Goal: Transaction & Acquisition: Purchase product/service

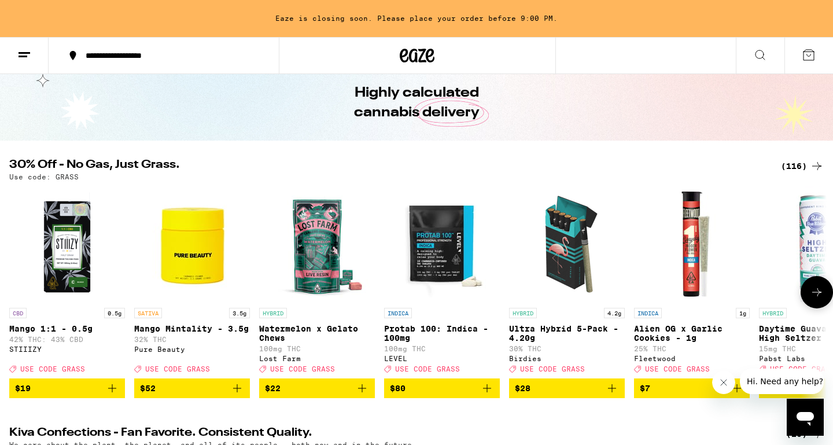
scroll to position [47, 0]
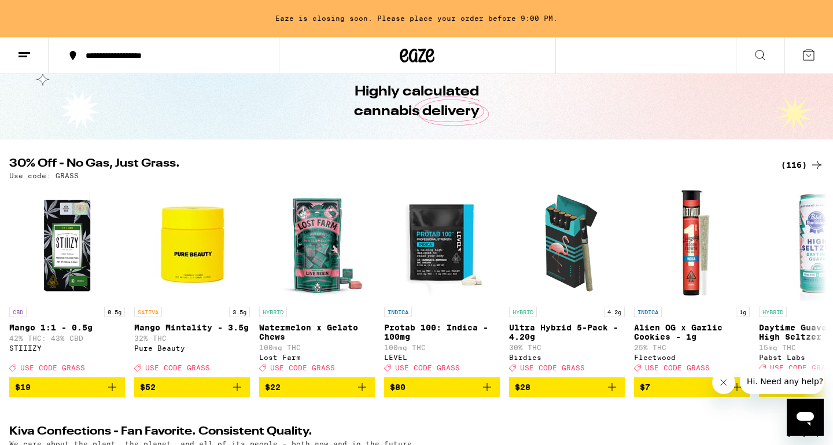
click at [789, 166] on div "(116)" at bounding box center [802, 165] width 43 height 14
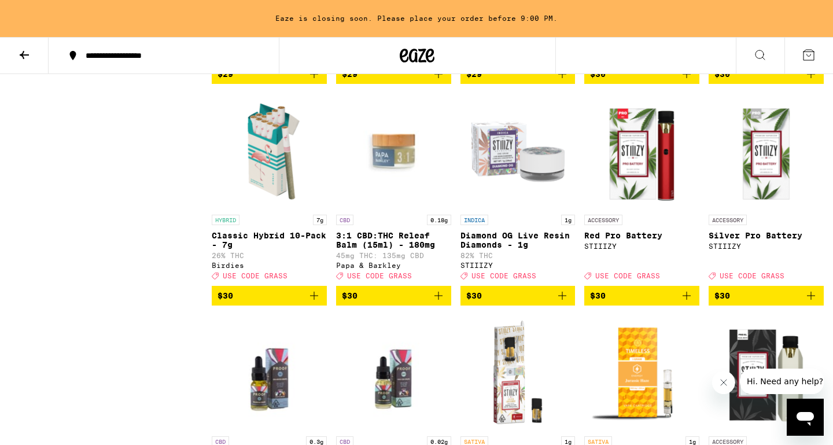
scroll to position [2980, 0]
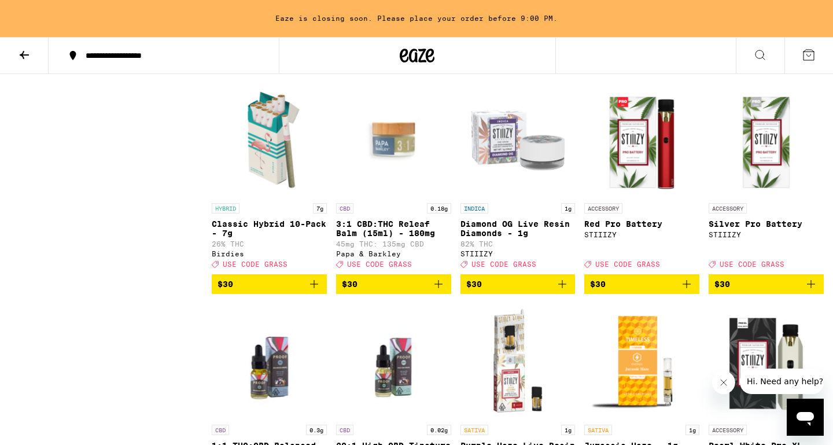
click at [311, 288] on icon "Add to bag" at bounding box center [314, 284] width 8 height 8
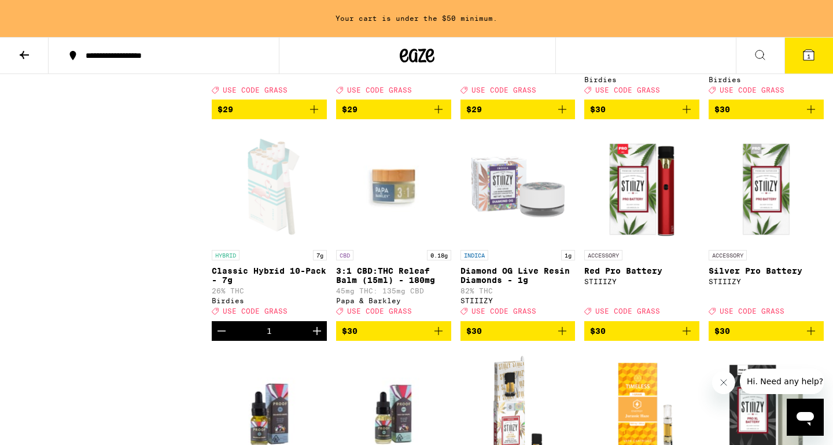
scroll to position [2931, 0]
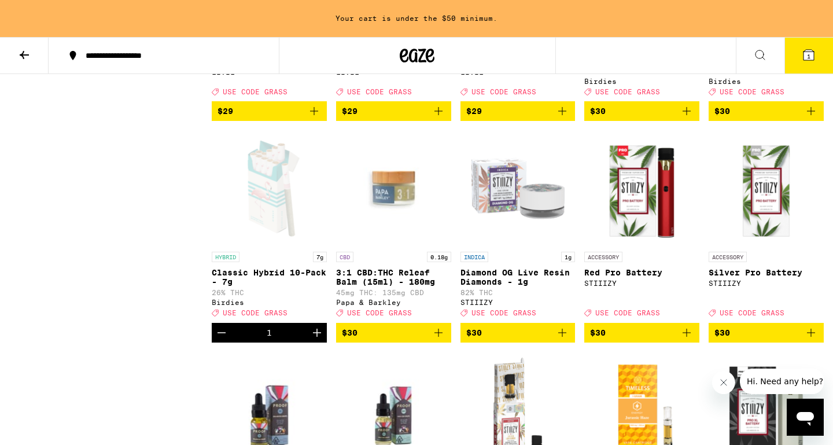
click at [815, 118] on icon "Add to bag" at bounding box center [811, 111] width 14 height 14
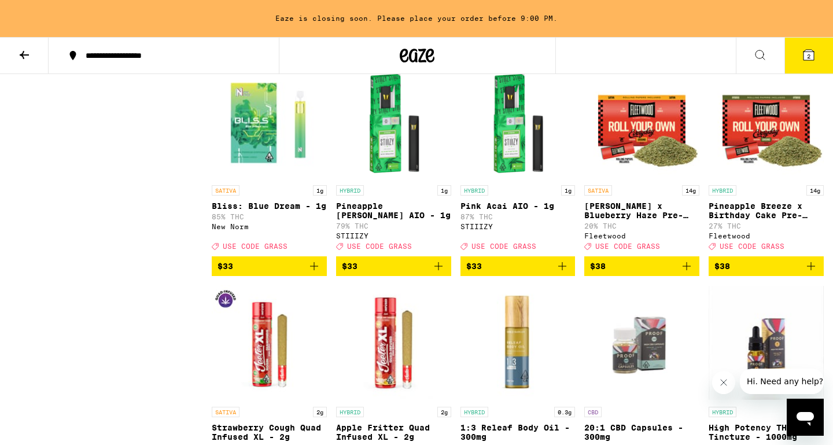
scroll to position [3662, 0]
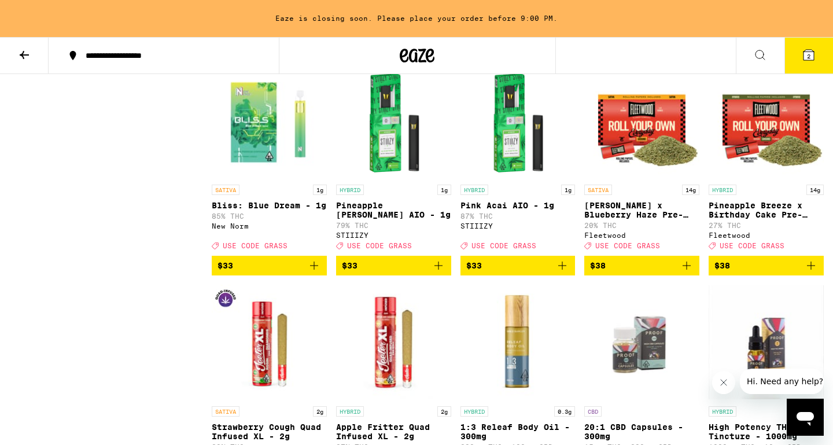
click at [263, 179] on img "Open page for Bliss: Blue Dream - 1g from New Norm" at bounding box center [269, 121] width 115 height 116
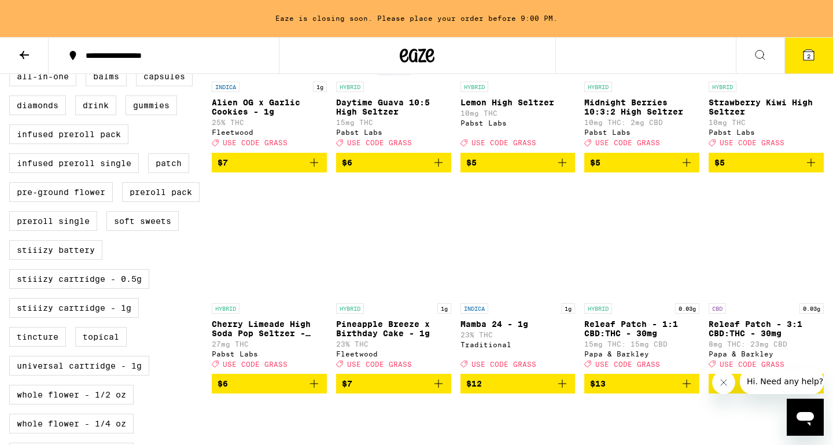
scroll to position [464, 0]
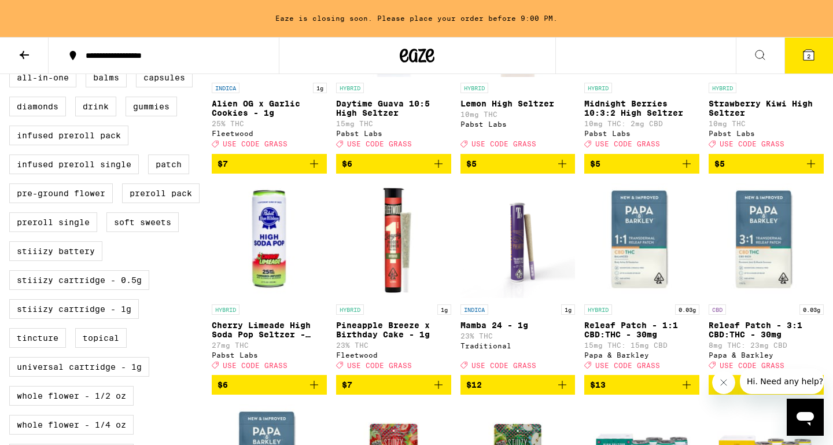
click at [440, 392] on icon "Add to bag" at bounding box center [439, 385] width 14 height 14
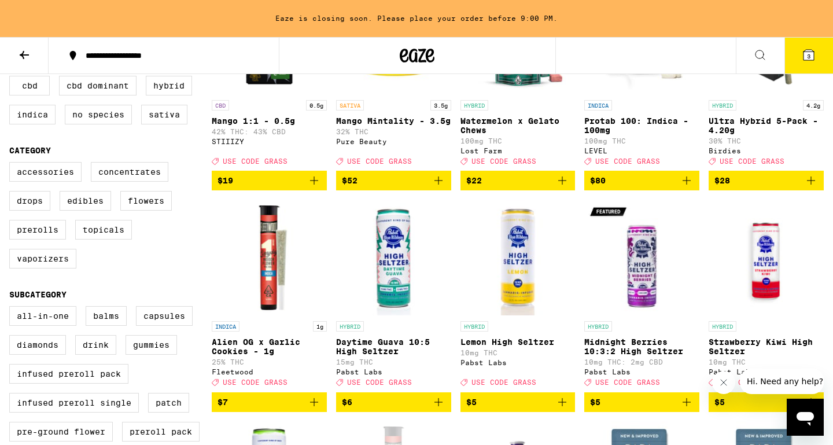
scroll to position [234, 0]
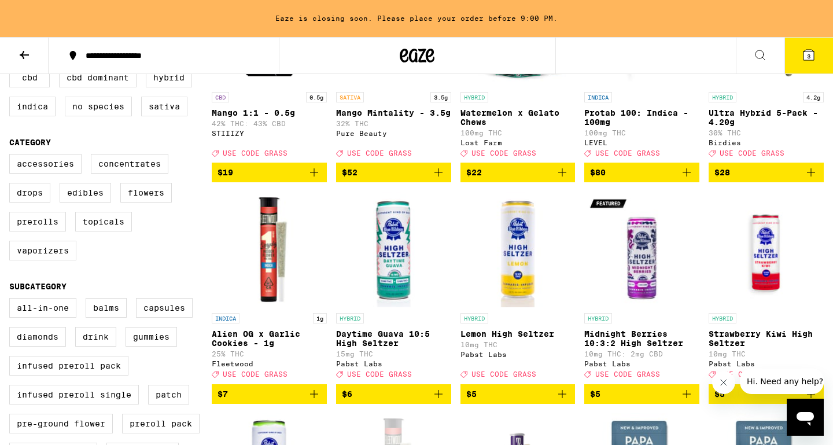
click at [316, 401] on icon "Add to bag" at bounding box center [314, 394] width 14 height 14
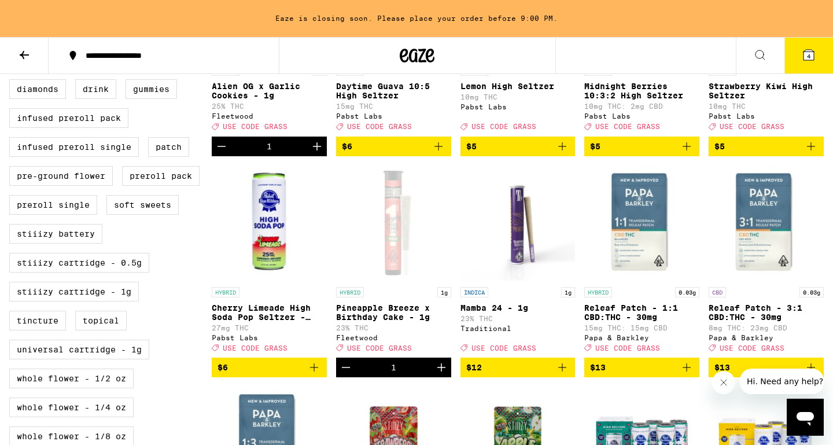
scroll to position [487, 0]
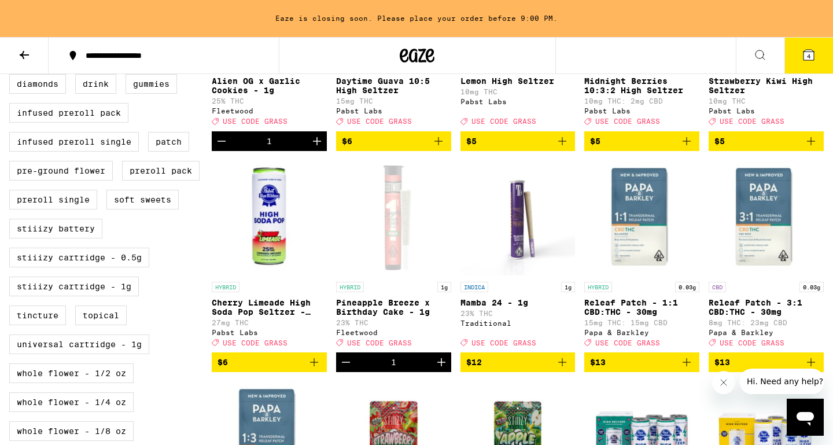
click at [809, 61] on icon at bounding box center [809, 55] width 14 height 14
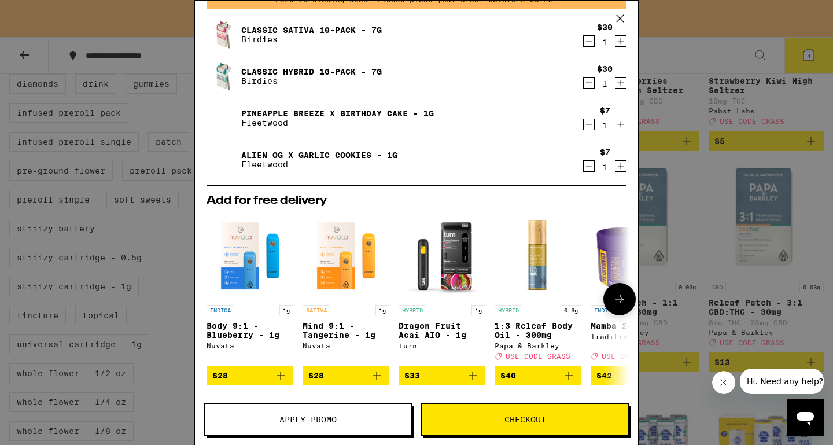
scroll to position [69, 0]
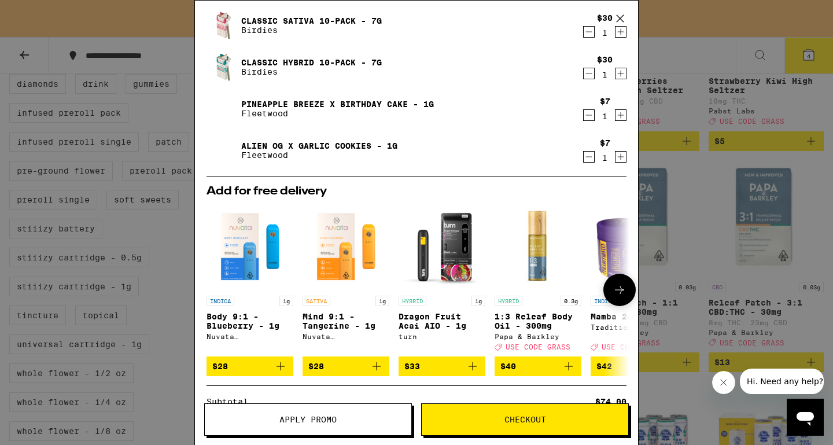
click at [328, 324] on p "Mind 9:1 - Tangerine - 1g" at bounding box center [346, 321] width 87 height 19
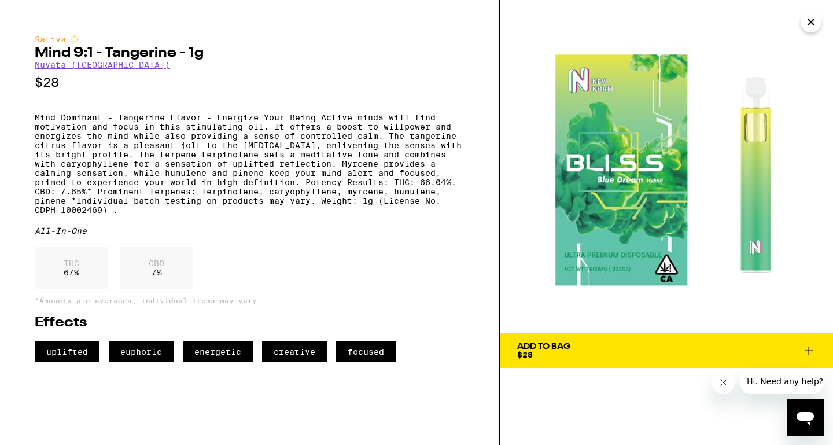
click at [612, 365] on button "Add To Bag $28" at bounding box center [666, 350] width 333 height 35
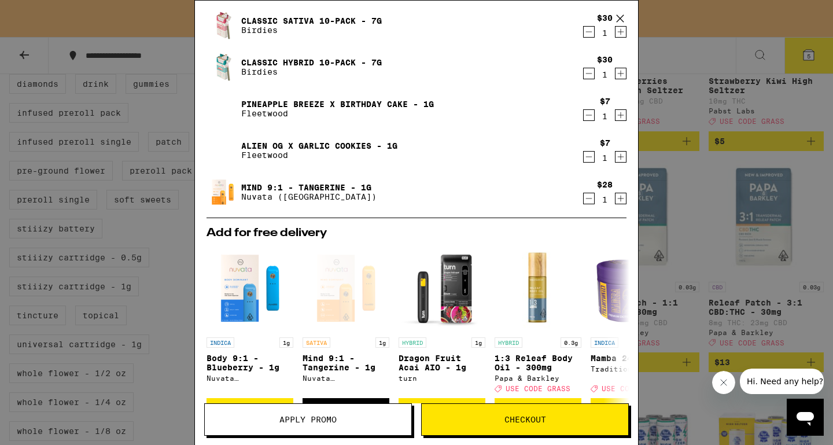
drag, startPoint x: 621, startPoint y: 160, endPoint x: 575, endPoint y: 164, distance: 45.9
click at [575, 164] on div "Alien OG x Garlic Cookies - 1g Fleetwood $7 1" at bounding box center [417, 150] width 420 height 32
click at [586, 160] on icon "Decrement" at bounding box center [589, 157] width 10 height 14
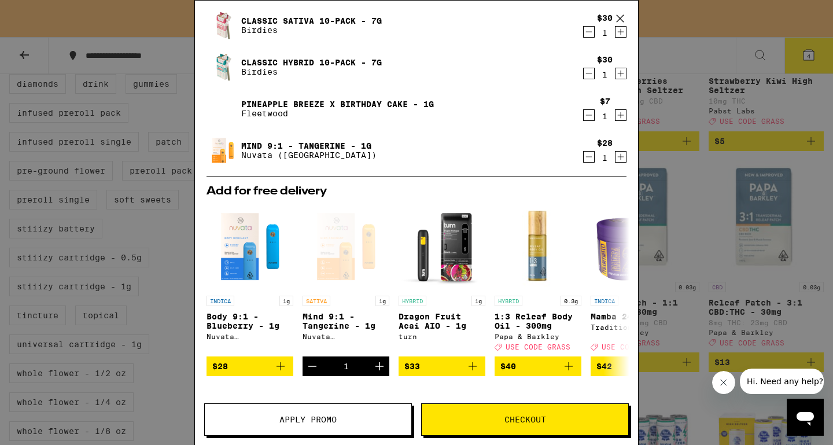
click at [591, 118] on icon "Decrement" at bounding box center [589, 115] width 10 height 14
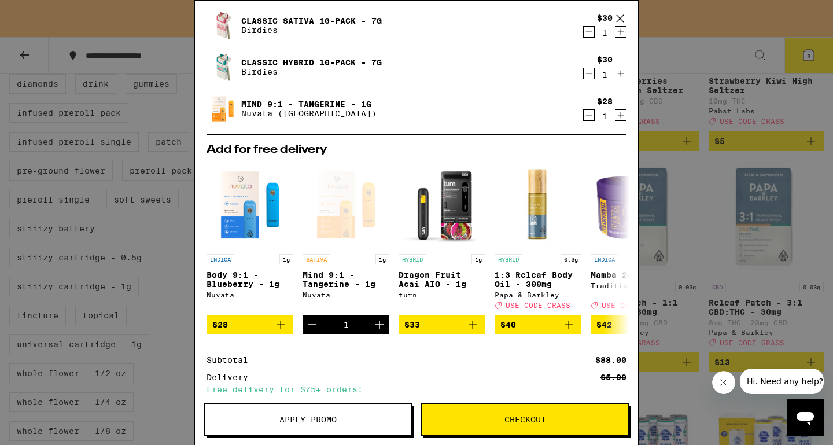
click at [324, 437] on div "Apply Promo Checkout" at bounding box center [416, 424] width 443 height 42
click at [324, 429] on button "Apply Promo" at bounding box center [308, 419] width 208 height 32
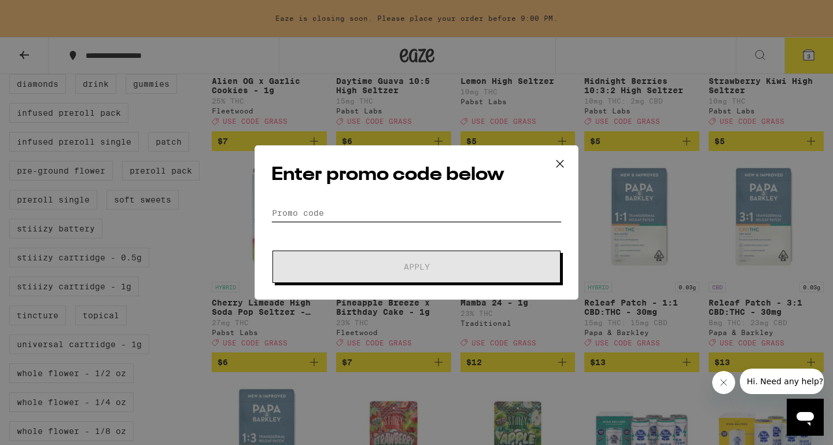
click at [340, 210] on input "Promo Code" at bounding box center [416, 212] width 291 height 17
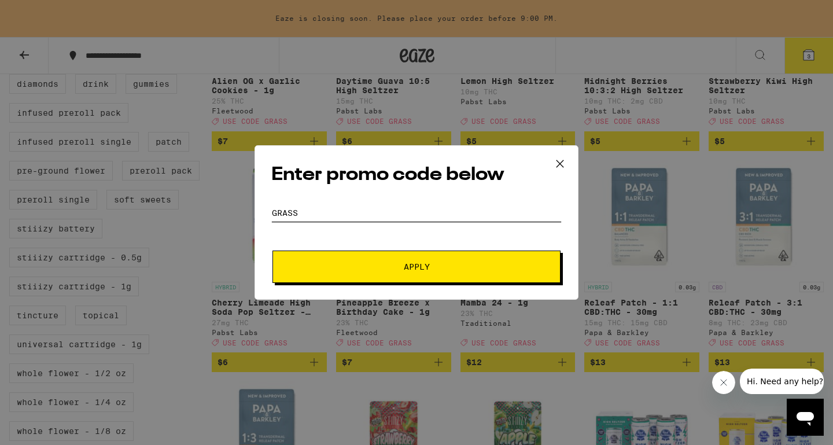
type input "grass"
click at [273, 251] on button "Apply" at bounding box center [417, 267] width 288 height 32
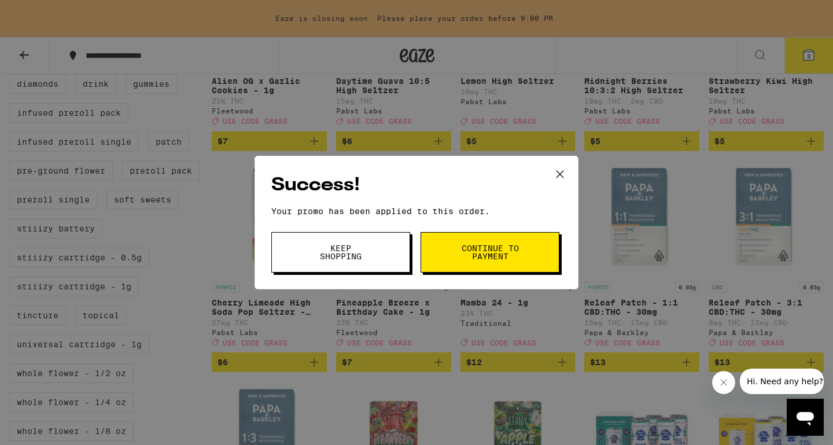
click at [515, 268] on button "Continue to payment" at bounding box center [490, 252] width 139 height 41
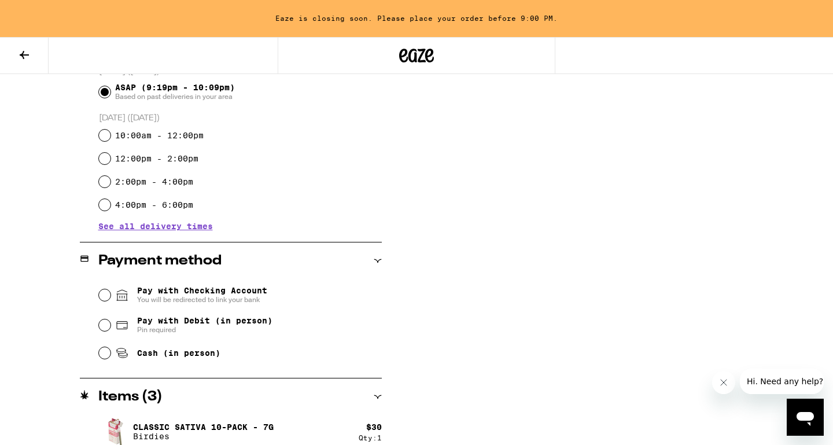
scroll to position [428, 0]
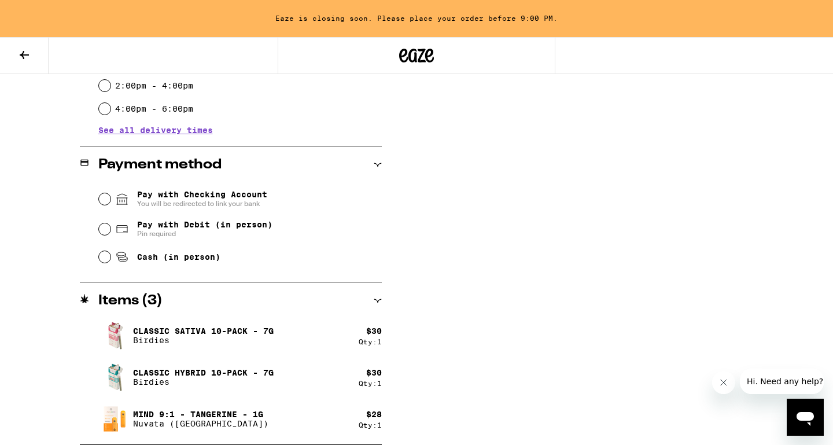
click at [20, 51] on icon at bounding box center [24, 55] width 14 height 14
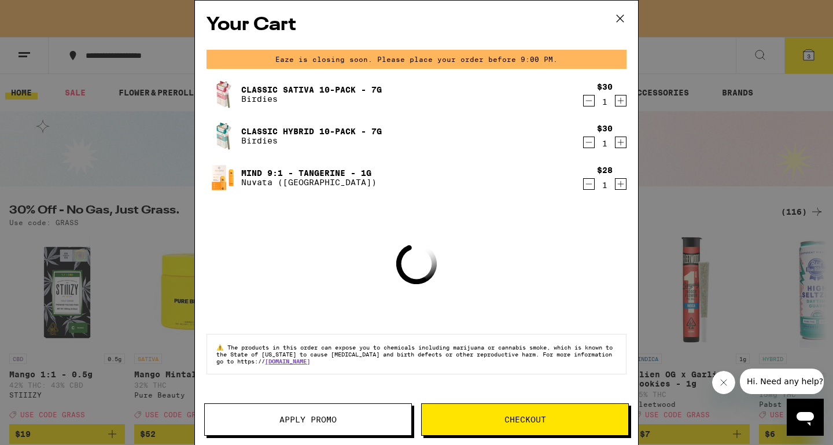
click at [589, 190] on icon "Decrement" at bounding box center [589, 184] width 10 height 14
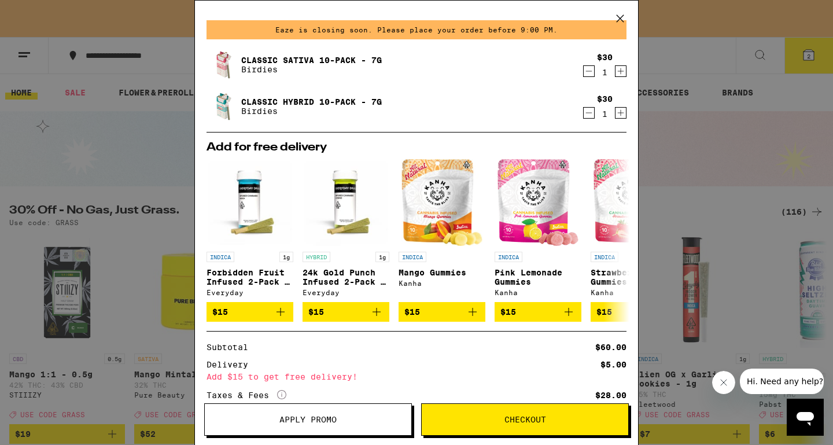
scroll to position [137, 0]
